Goal: Navigation & Orientation: Find specific page/section

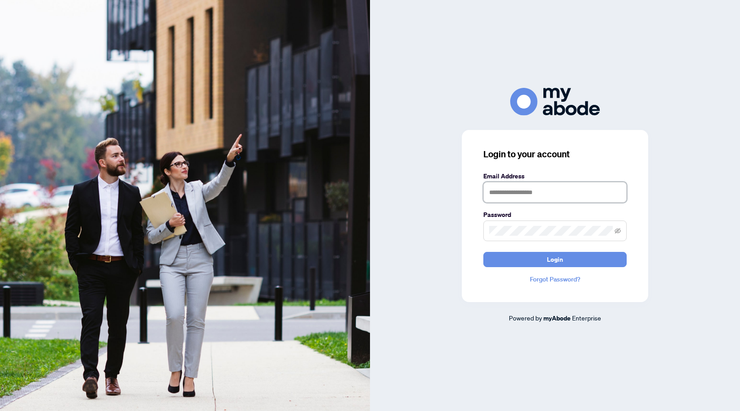
click at [502, 192] on input "text" at bounding box center [555, 192] width 143 height 21
type input "**********"
click at [484, 252] on button "Login" at bounding box center [555, 259] width 143 height 15
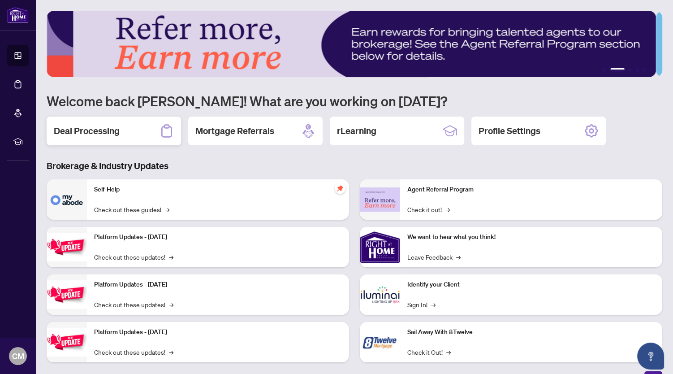
click at [135, 129] on div "Deal Processing" at bounding box center [114, 131] width 134 height 29
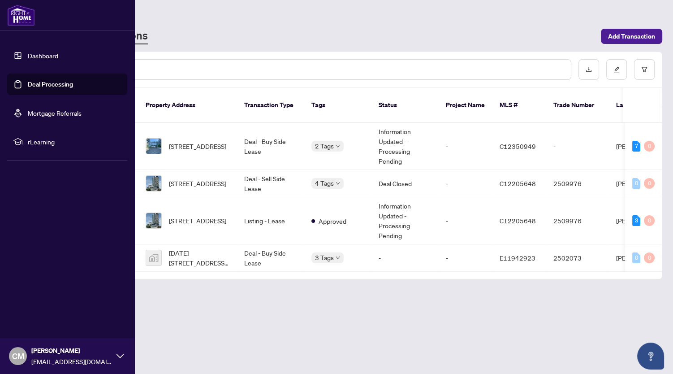
click at [43, 55] on link "Dashboard" at bounding box center [43, 56] width 30 height 8
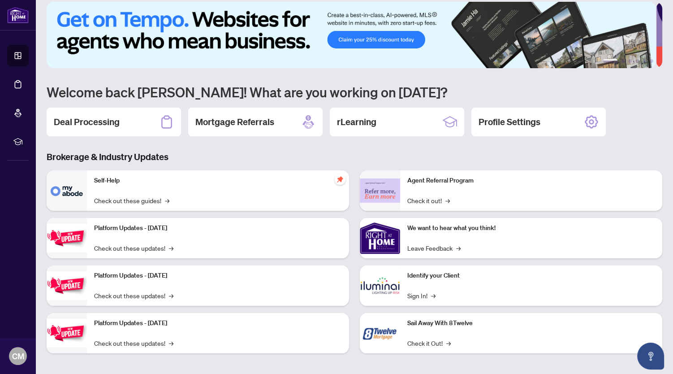
scroll to position [12, 0]
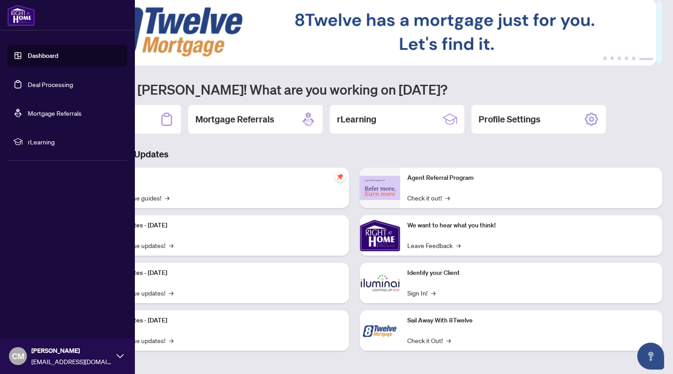
click at [121, 354] on icon at bounding box center [120, 355] width 7 height 7
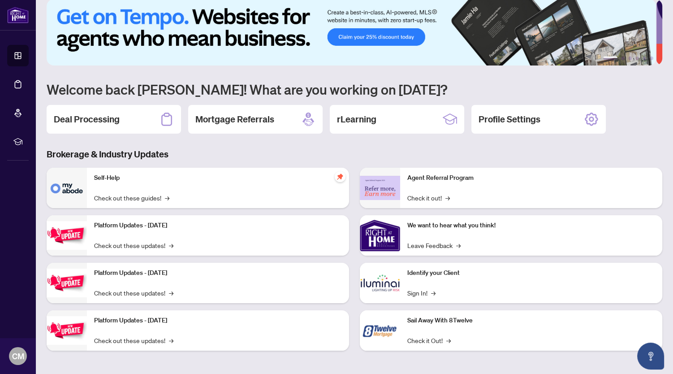
click at [387, 36] on img at bounding box center [351, 32] width 609 height 66
